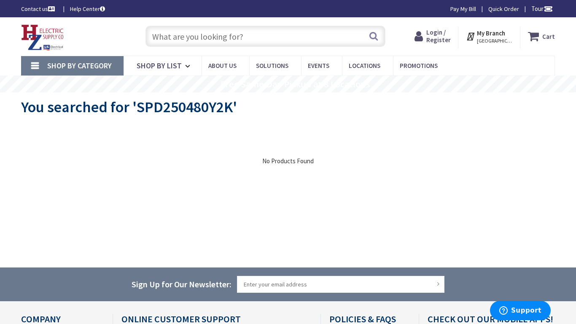
type input "[PERSON_NAME][STREET_ADDRESS]"
